Goal: Transaction & Acquisition: Purchase product/service

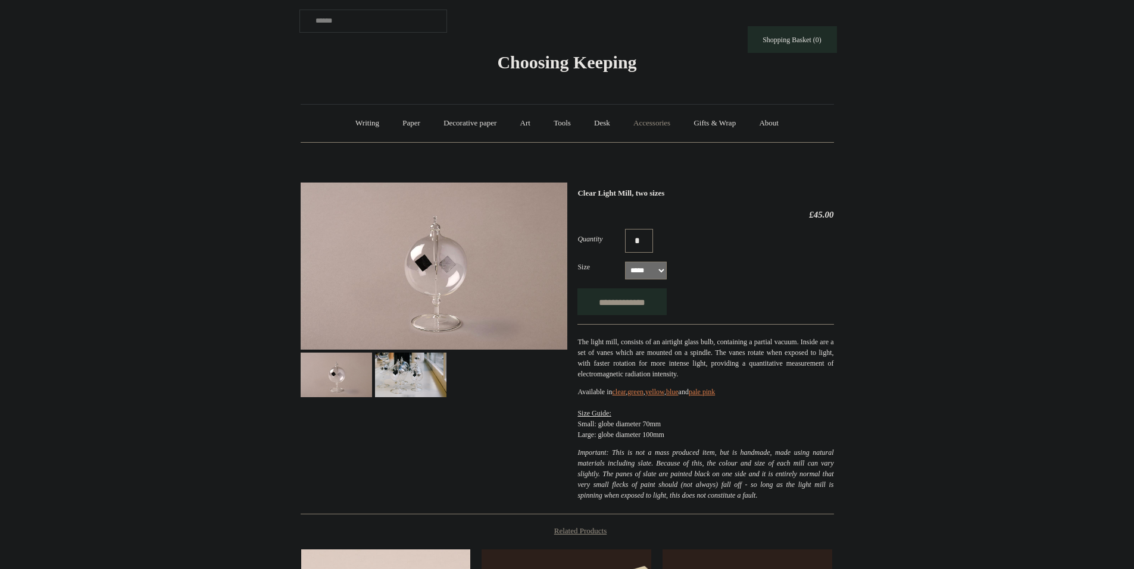
click at [655, 122] on link "Accessories +" at bounding box center [651, 124] width 58 height 32
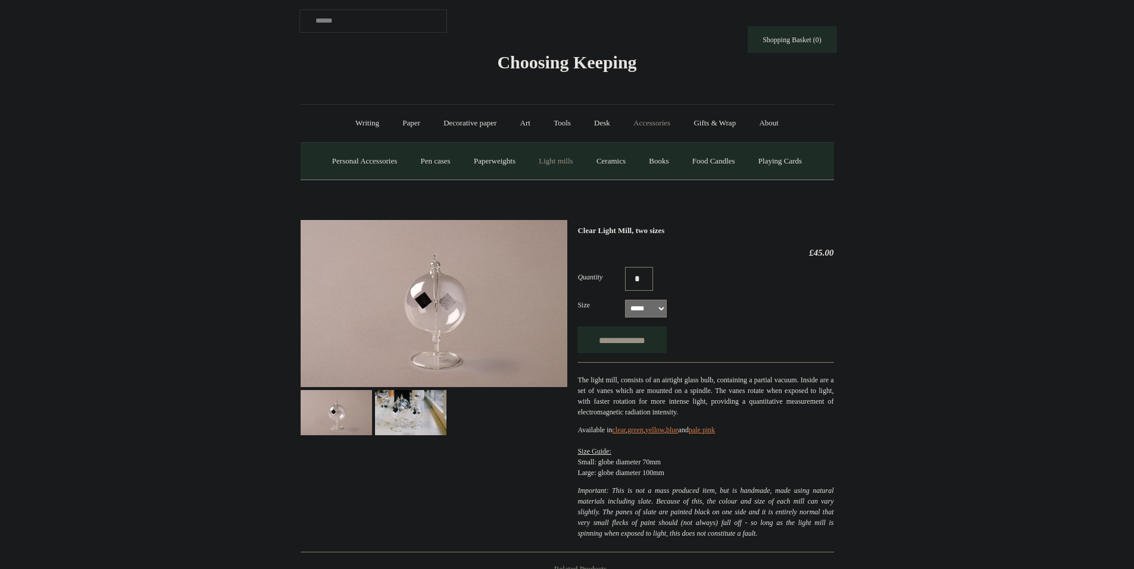
click at [561, 159] on link "Light mills" at bounding box center [555, 162] width 55 height 32
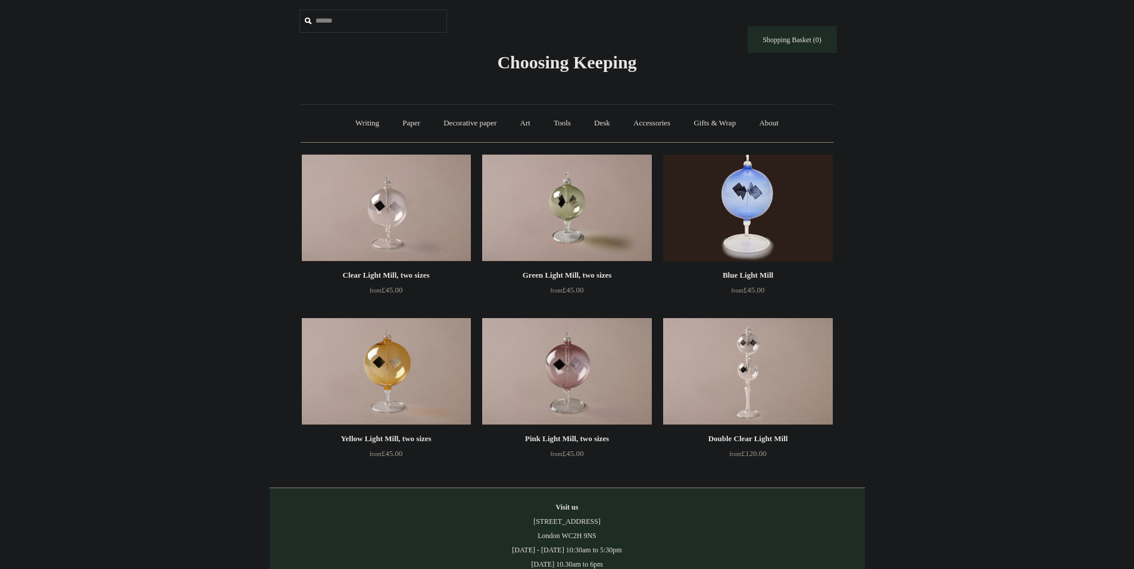
click at [757, 277] on div "Blue Light Mill" at bounding box center [747, 275] width 163 height 14
